Goal: Transaction & Acquisition: Purchase product/service

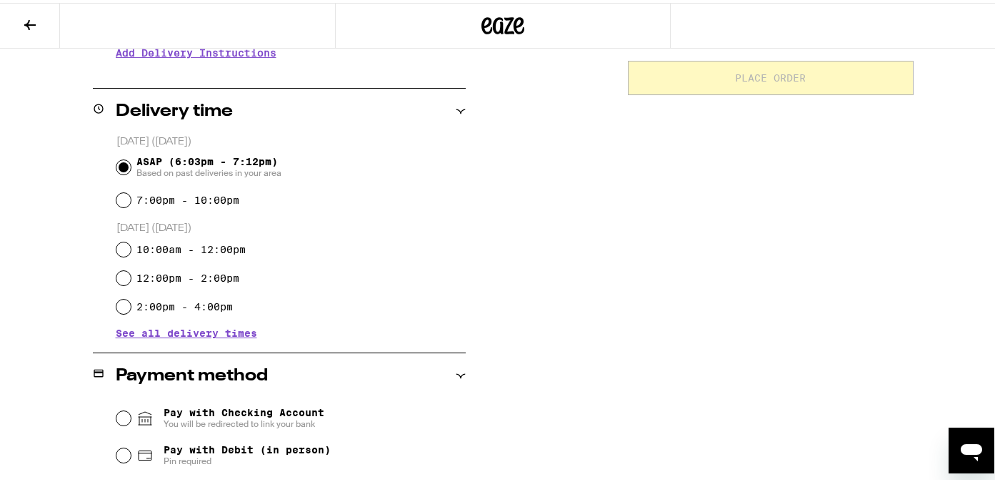
scroll to position [354, 0]
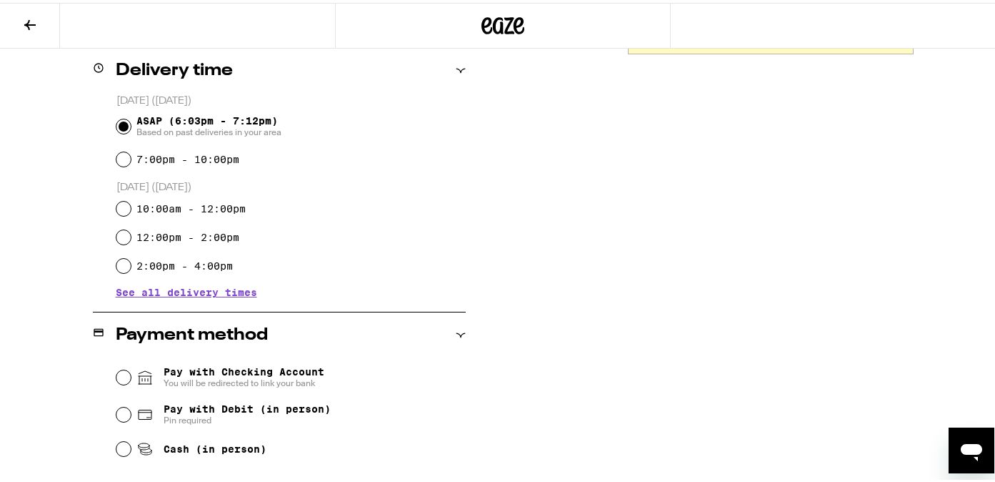
click at [116, 444] on div "Cash (in person)" at bounding box center [290, 445] width 349 height 31
click at [123, 448] on input "Cash (in person)" at bounding box center [123, 446] width 14 height 14
radio input "true"
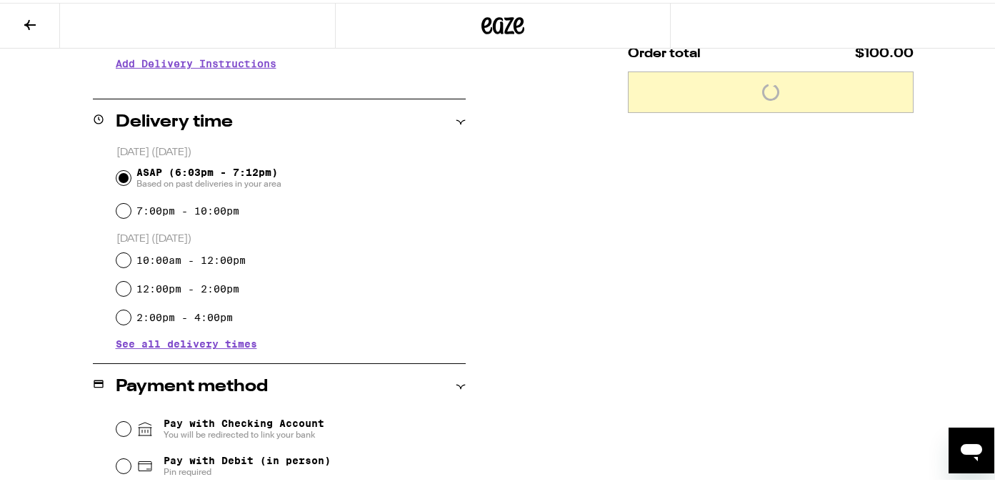
scroll to position [229, 0]
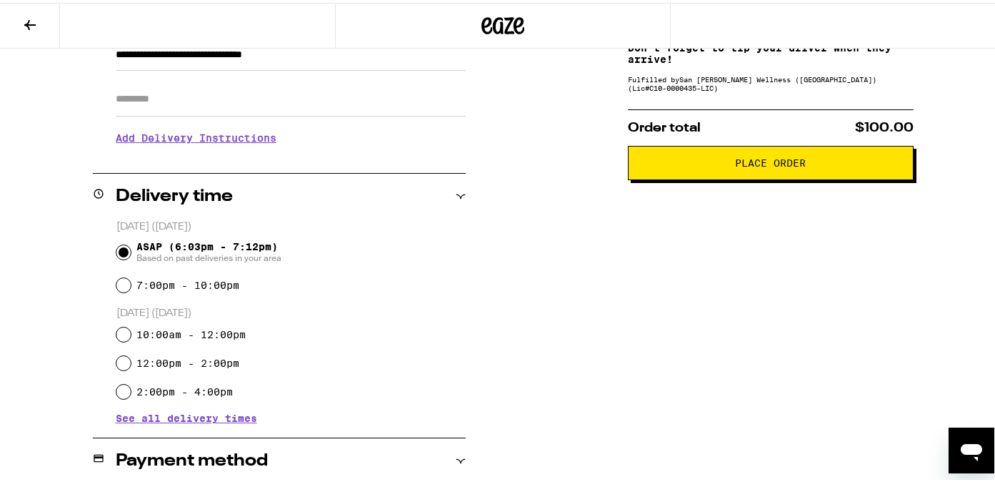
click at [762, 165] on span "Place Order" at bounding box center [770, 160] width 71 height 10
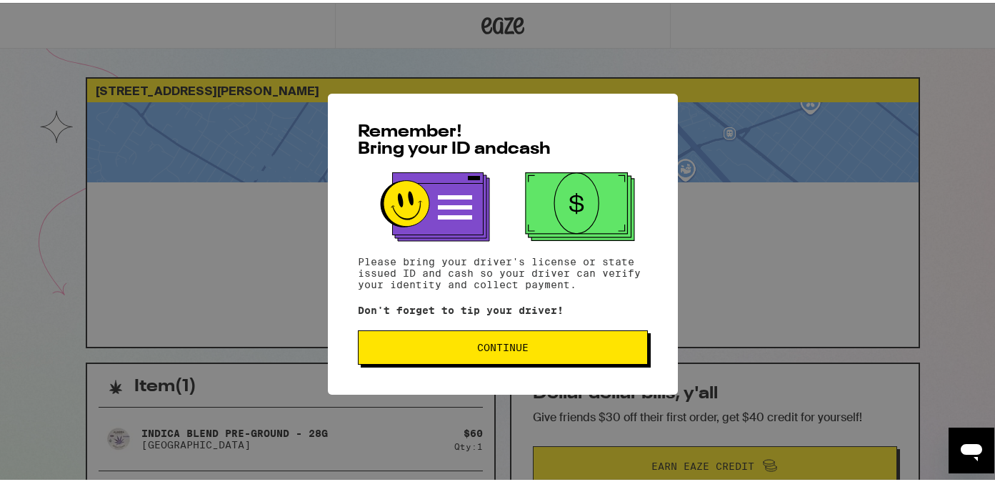
click at [532, 354] on button "Continue" at bounding box center [503, 344] width 290 height 34
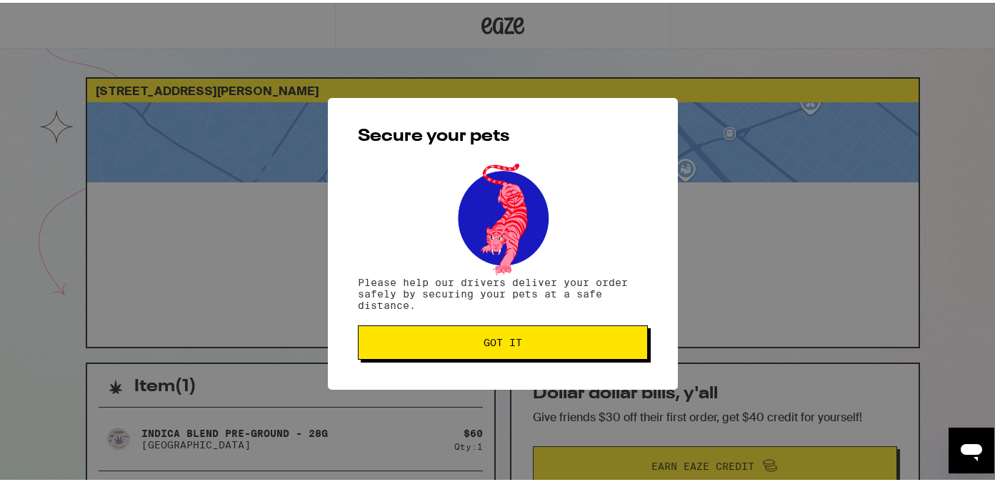
click at [531, 352] on button "Got it" at bounding box center [503, 339] width 290 height 34
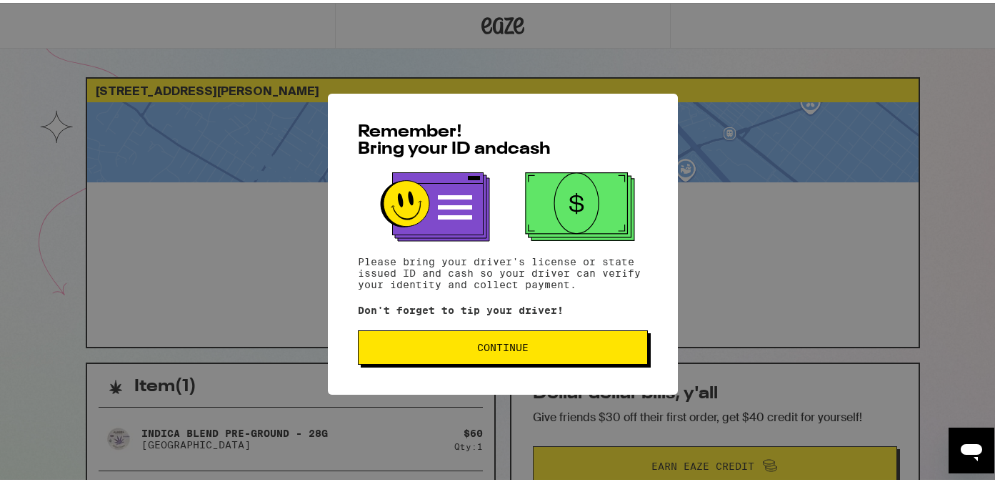
click at [557, 361] on button "Continue" at bounding box center [503, 344] width 290 height 34
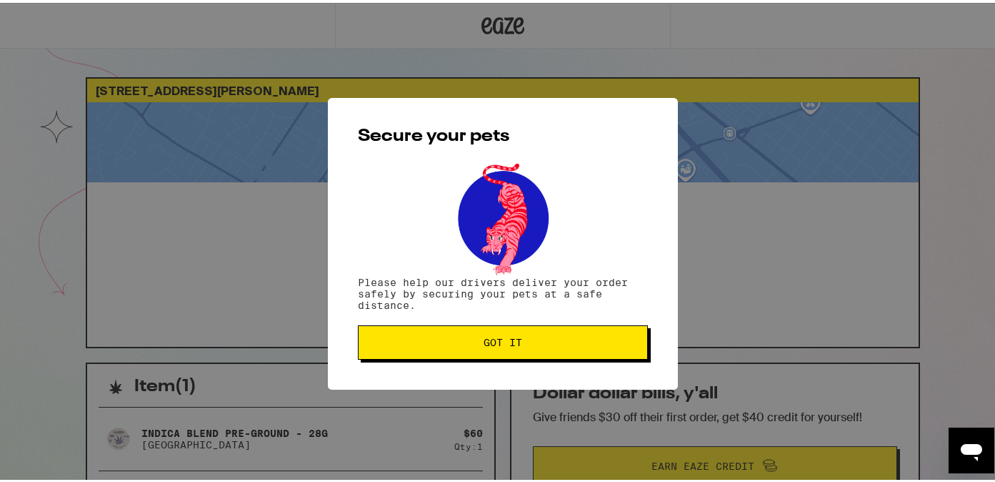
click at [555, 354] on button "Got it" at bounding box center [503, 339] width 290 height 34
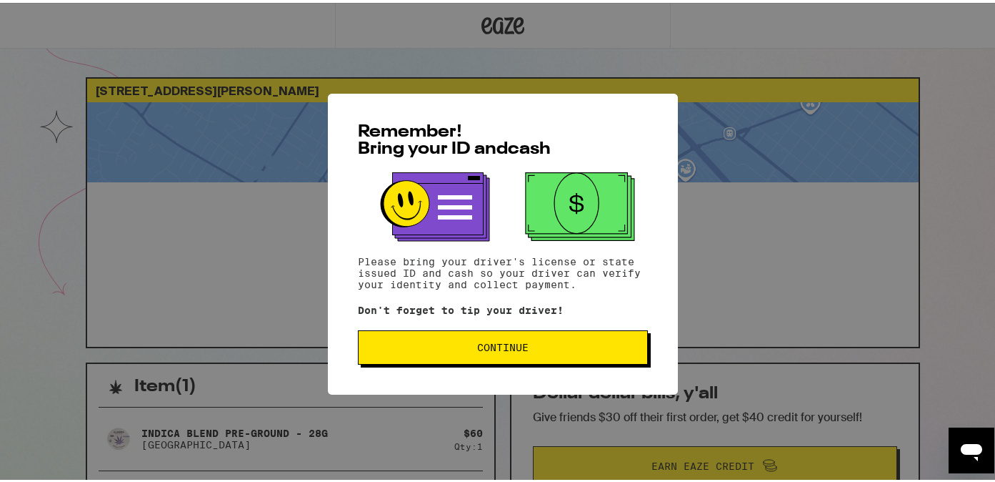
click at [494, 354] on button "Continue" at bounding box center [503, 344] width 290 height 34
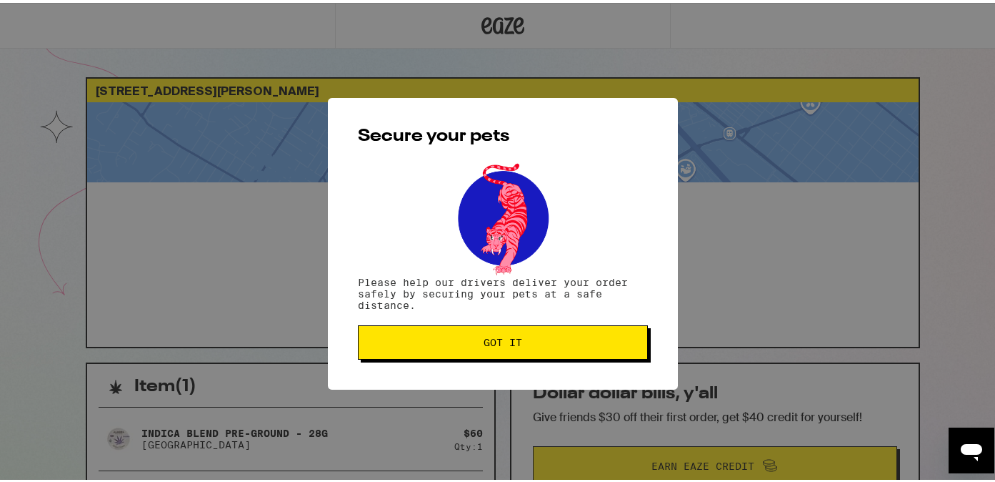
click at [514, 334] on button "Got it" at bounding box center [503, 339] width 290 height 34
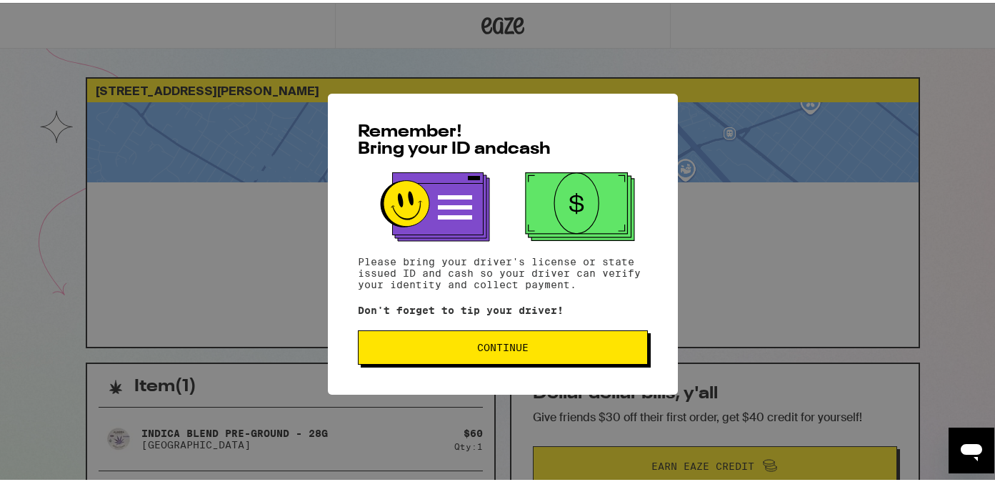
click at [486, 339] on button "Continue" at bounding box center [503, 344] width 290 height 34
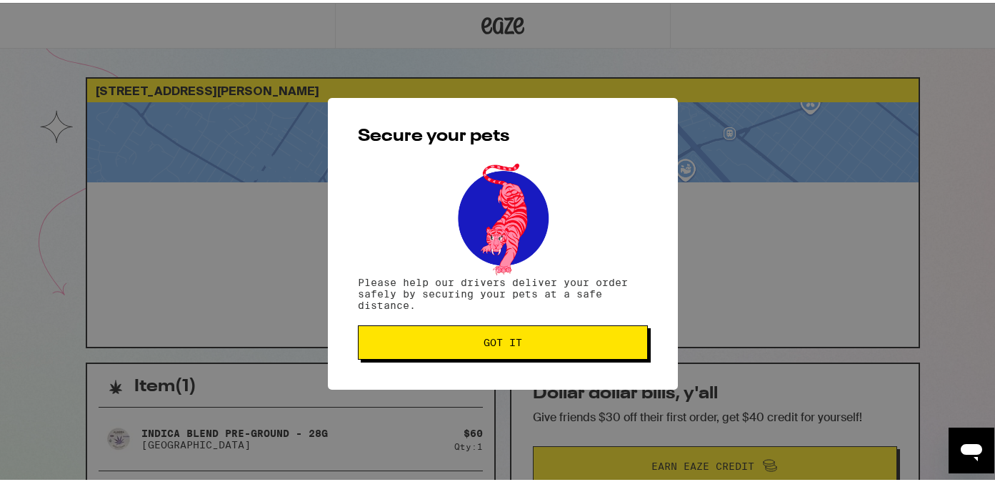
click at [476, 341] on span "Got it" at bounding box center [503, 339] width 266 height 10
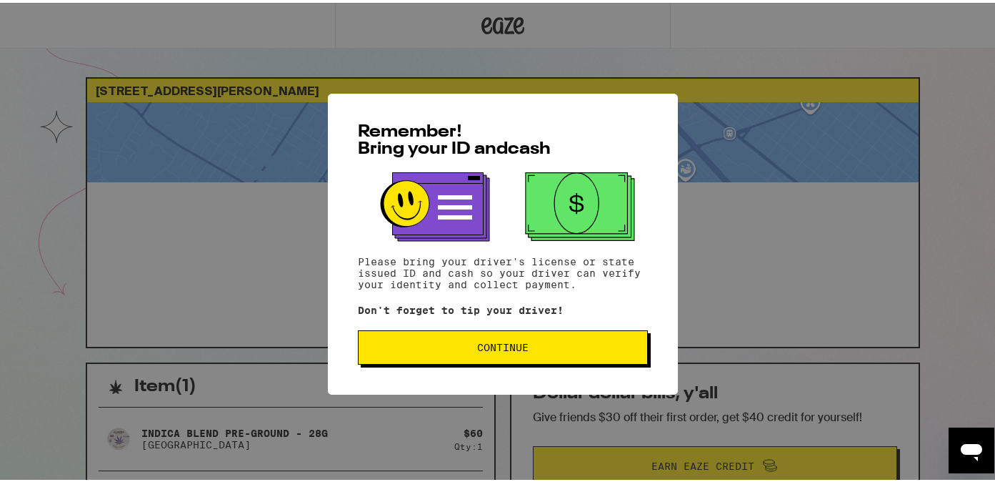
click at [484, 334] on button "Continue" at bounding box center [503, 344] width 290 height 34
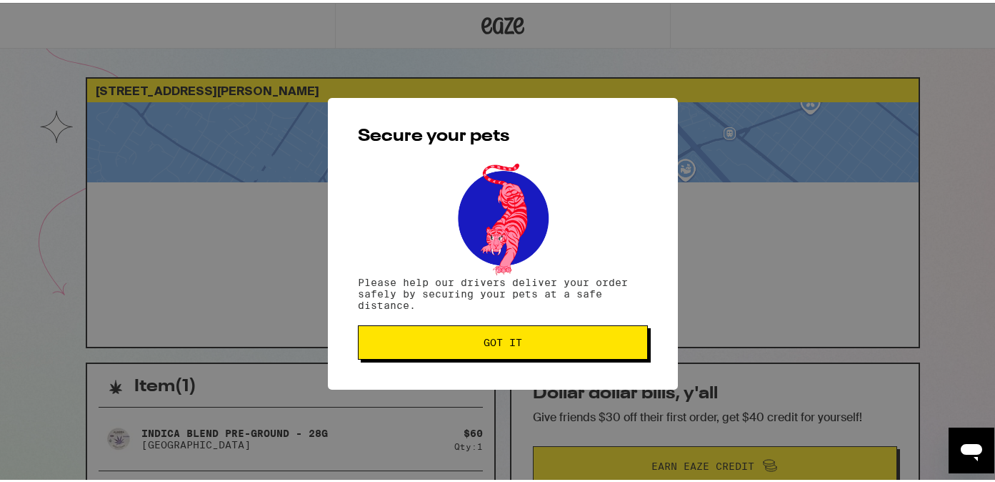
click at [484, 334] on button "Got it" at bounding box center [503, 339] width 290 height 34
